Goal: Find specific page/section: Find specific page/section

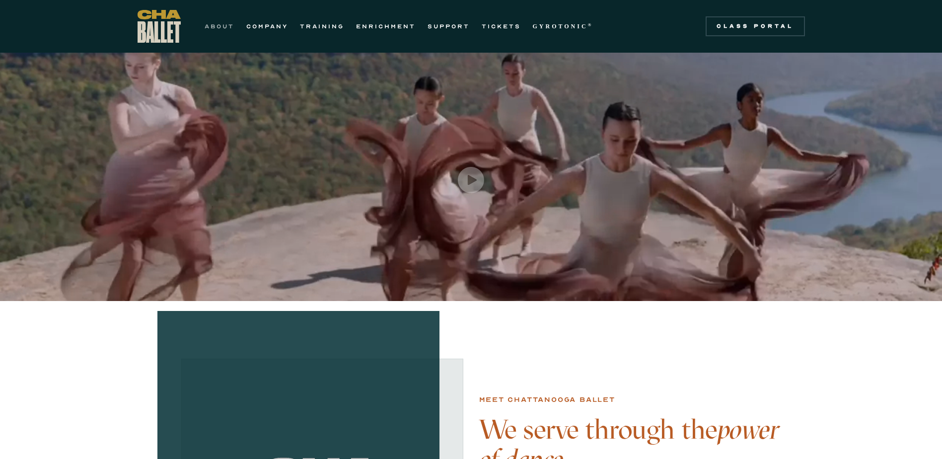
click at [222, 27] on link "ABOUT" at bounding box center [220, 26] width 30 height 12
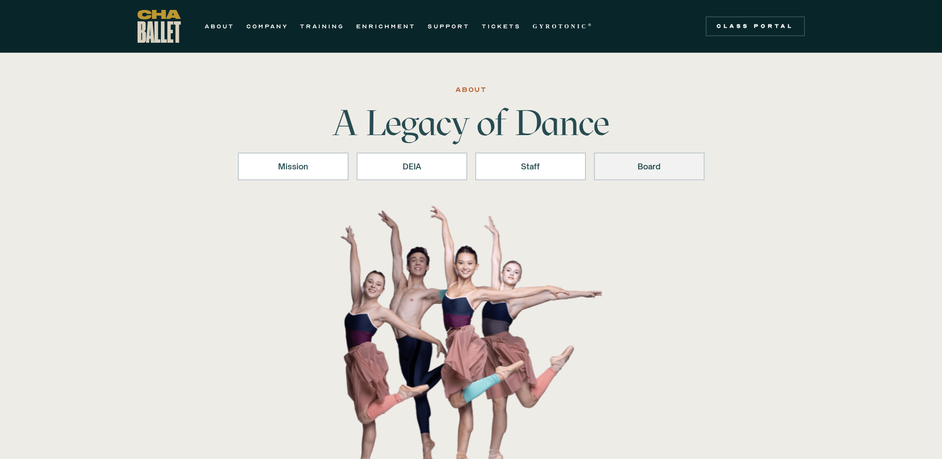
click at [657, 166] on div "Board" at bounding box center [649, 166] width 85 height 12
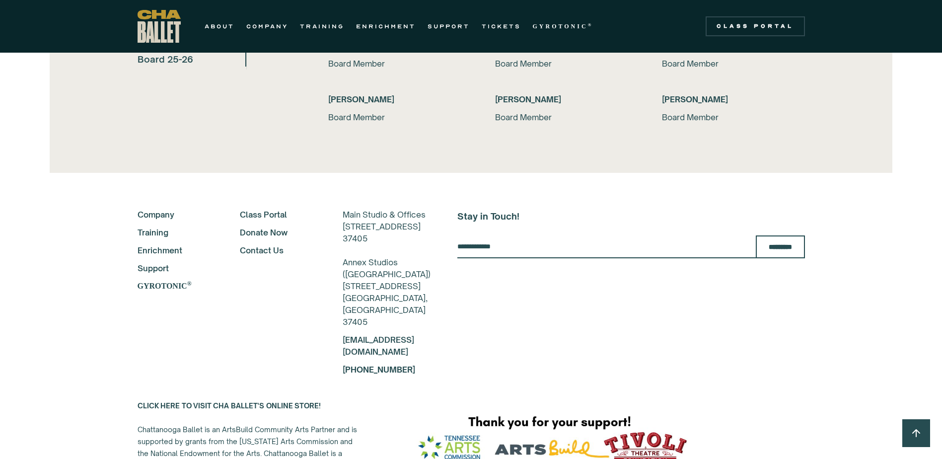
scroll to position [2225, 0]
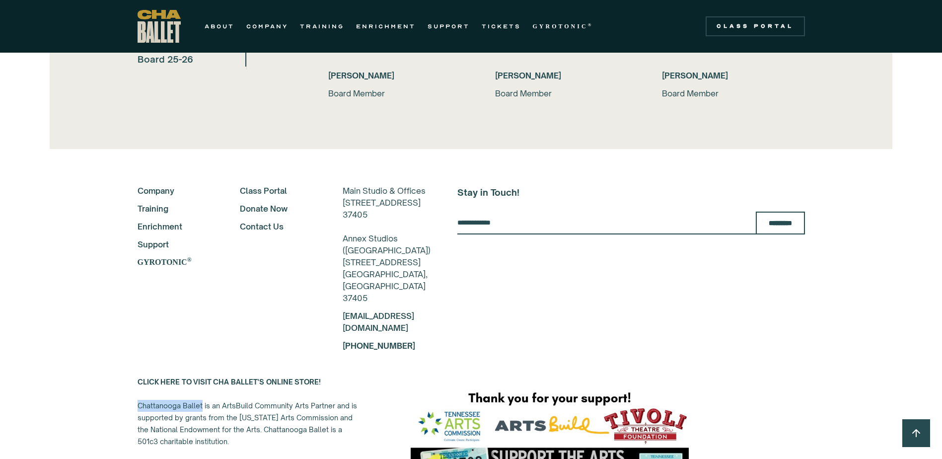
drag, startPoint x: 138, startPoint y: 403, endPoint x: 202, endPoint y: 406, distance: 64.1
click at [202, 406] on div "CLICK HERE TO VISIT CHA BALLET'S ONLINE STORE! Chattanooga Ballet is an ArtsBui…" at bounding box center [249, 429] width 223 height 107
copy div "Chattanooga Ballet"
